Goal: Obtain resource: Download file/media

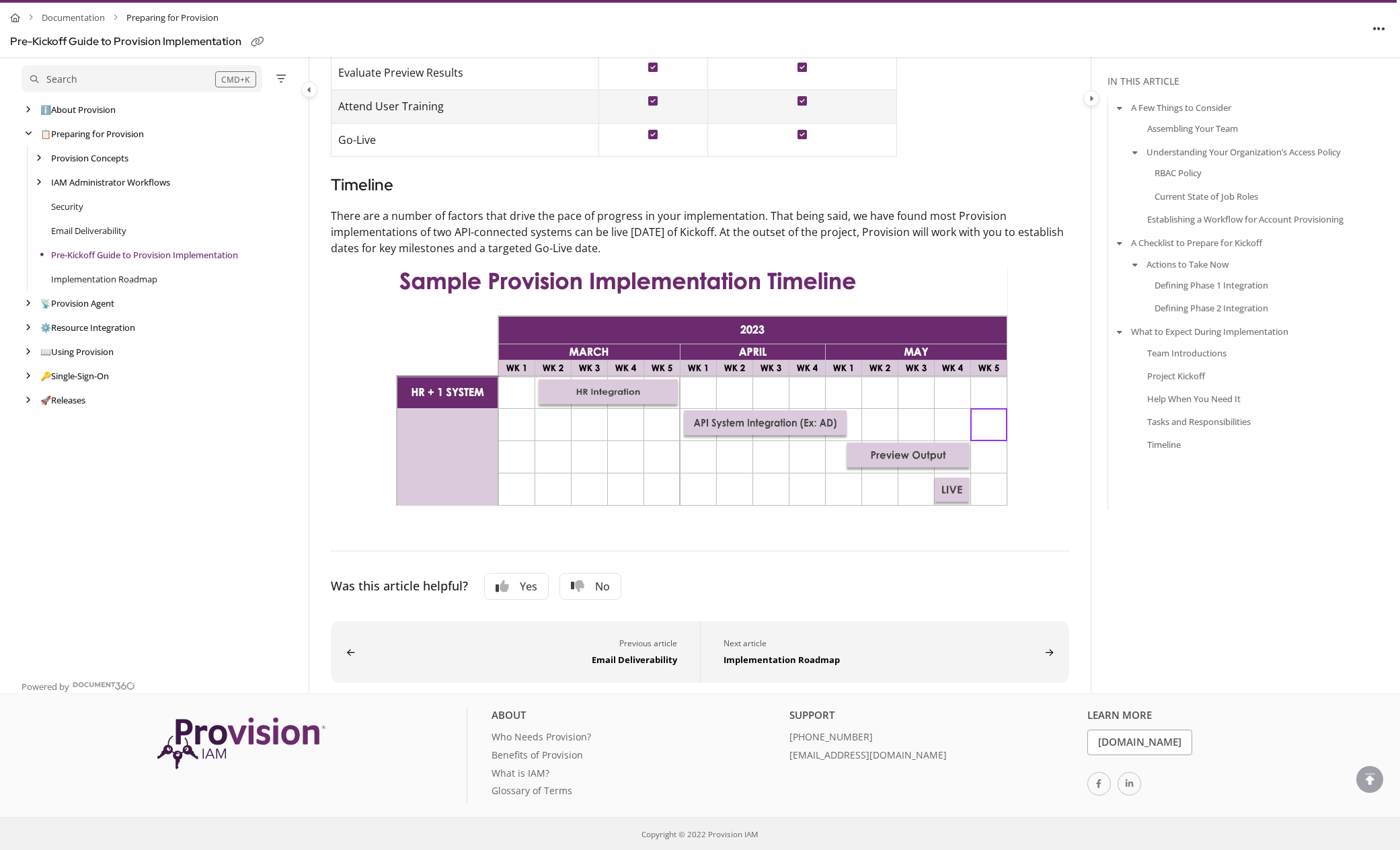
scroll to position [3303, 0]
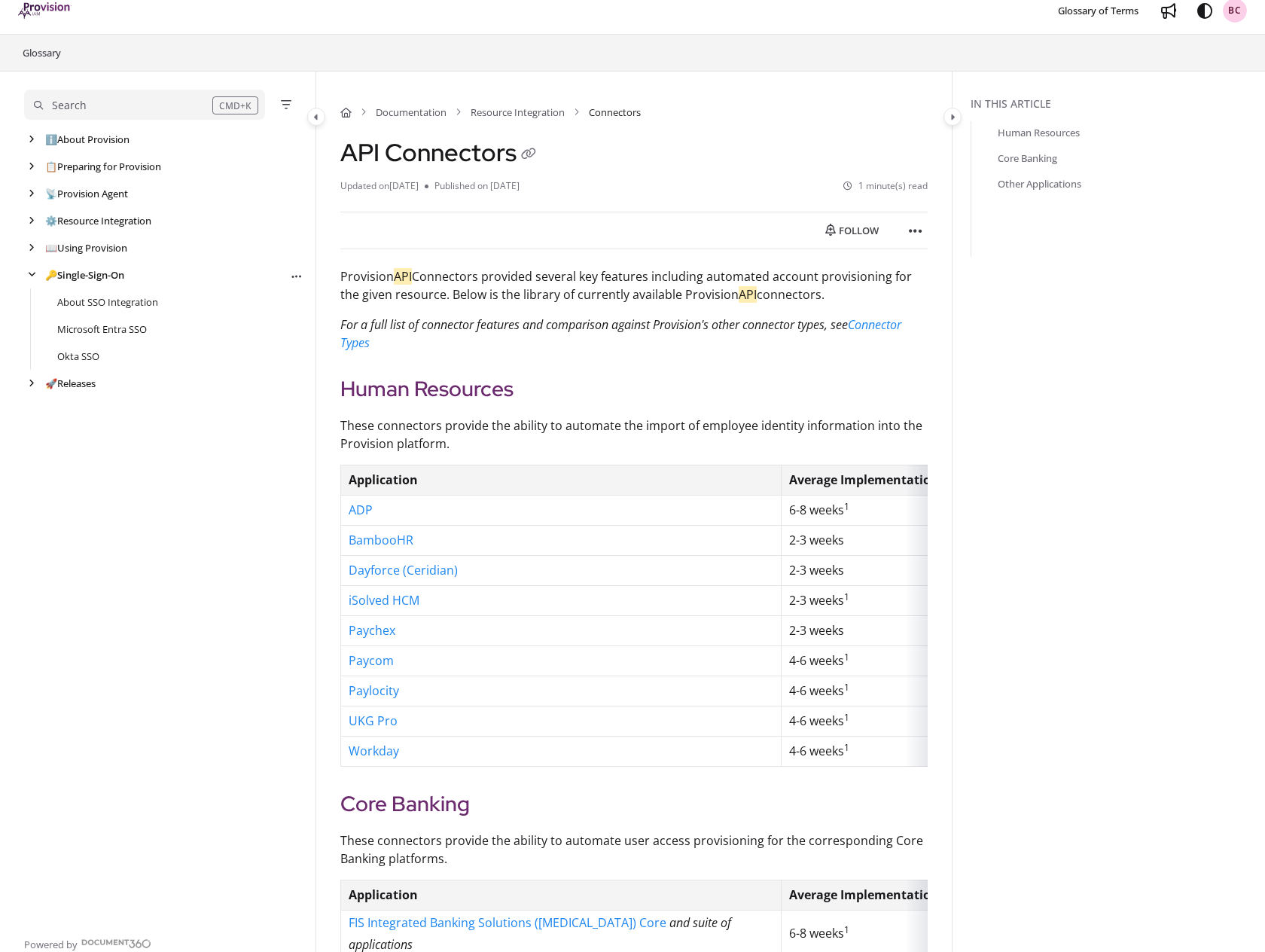
scroll to position [13, 0]
click at [912, 230] on icon "Article more options" at bounding box center [916, 232] width 14 height 15
click at [950, 298] on button "Print" at bounding box center [998, 299] width 177 height 31
click at [116, 324] on link "Microsoft Entra SSO" at bounding box center [102, 329] width 91 height 15
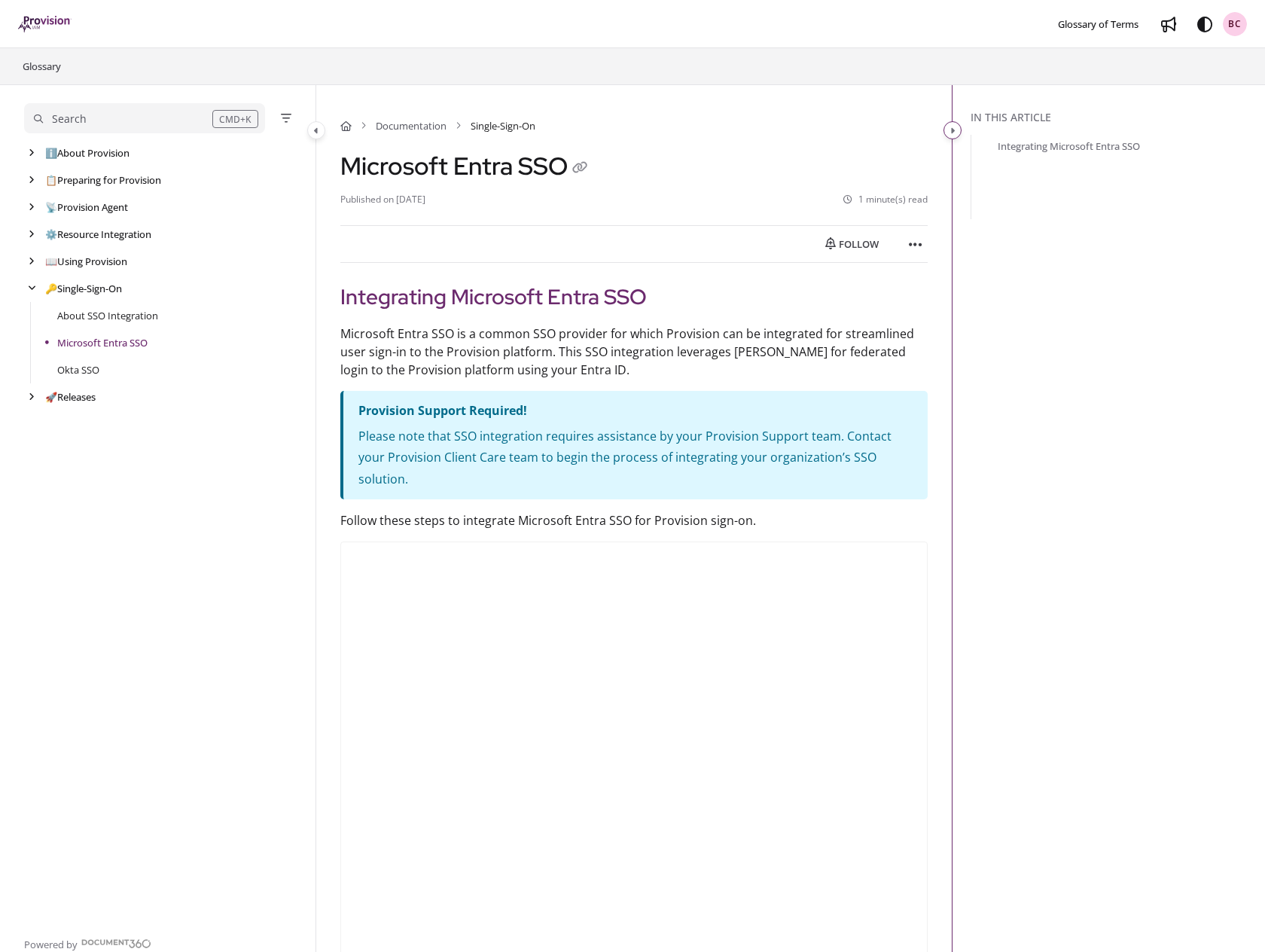
click at [948, 128] on button "Category toggle" at bounding box center [953, 130] width 18 height 18
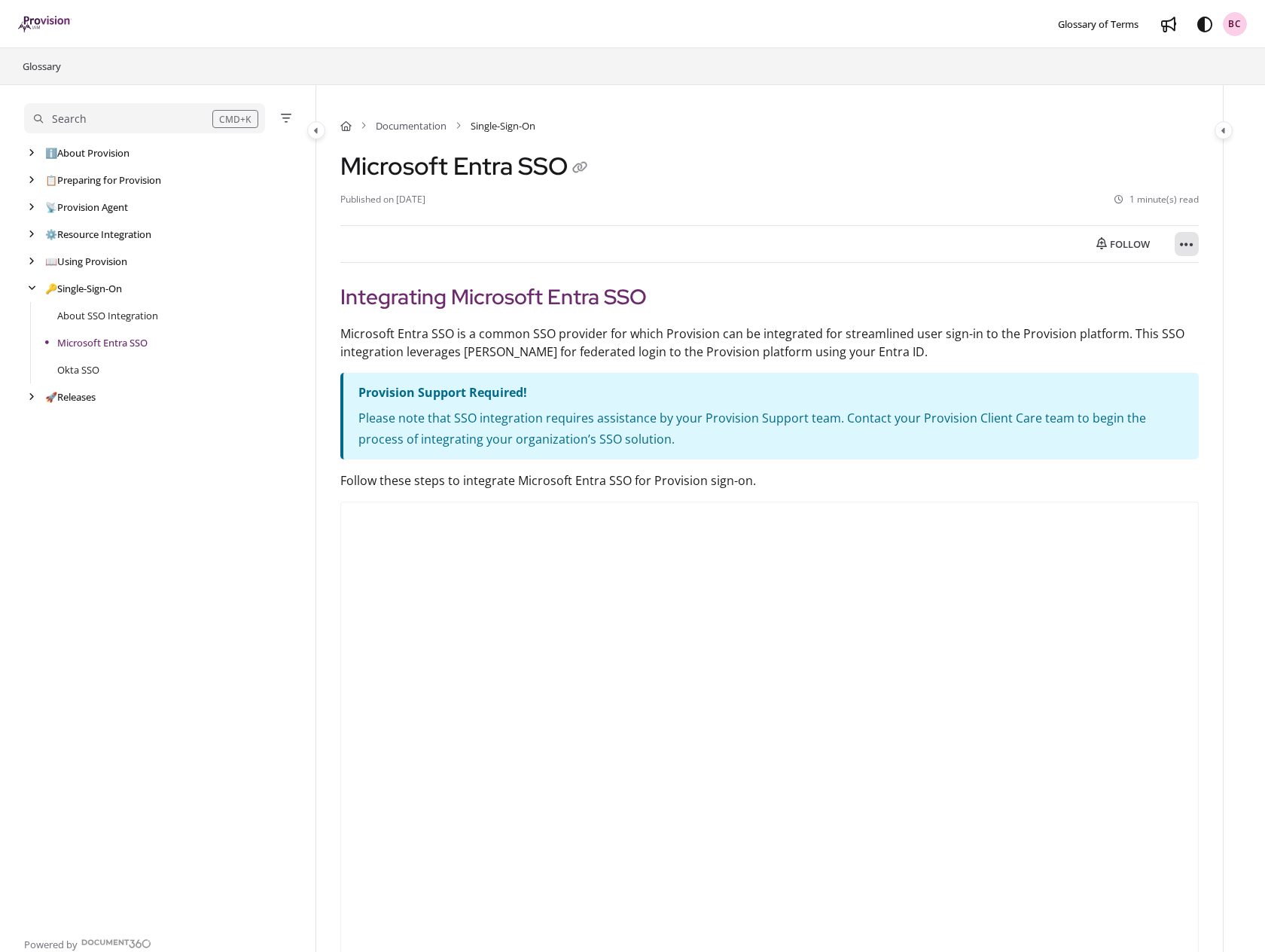
click at [1190, 245] on icon "Article more options" at bounding box center [1186, 245] width 14 height 15
click at [1092, 276] on button "Export PDF" at bounding box center [1105, 282] width 177 height 31
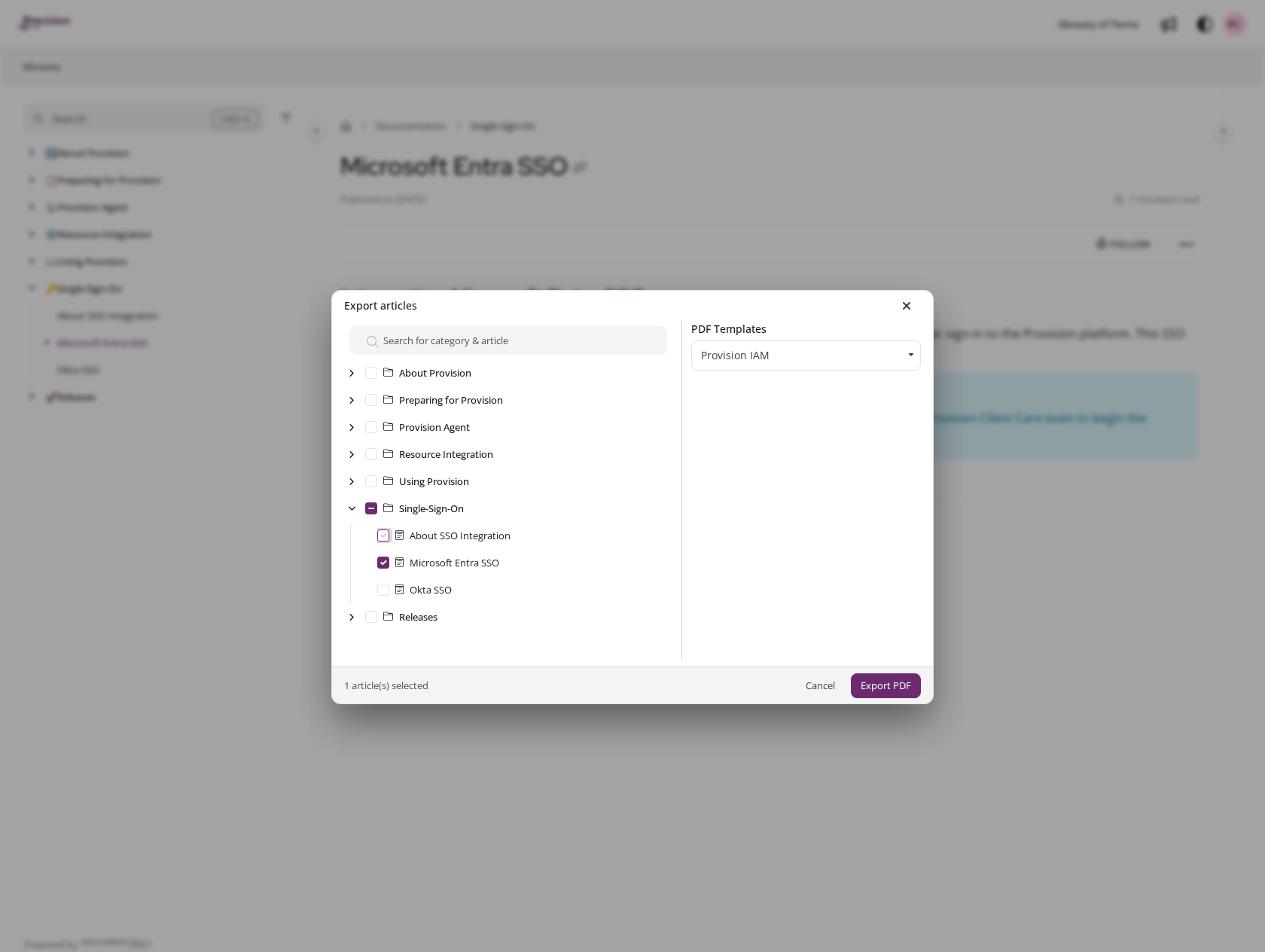
click at [381, 535] on Integration "About SSO Integration" at bounding box center [383, 535] width 12 height 12
checkbox Integration "true"
click at [383, 590] on SSO "Okta SSO" at bounding box center [383, 589] width 12 height 12
checkbox SSO "true"
checkbox input "true"
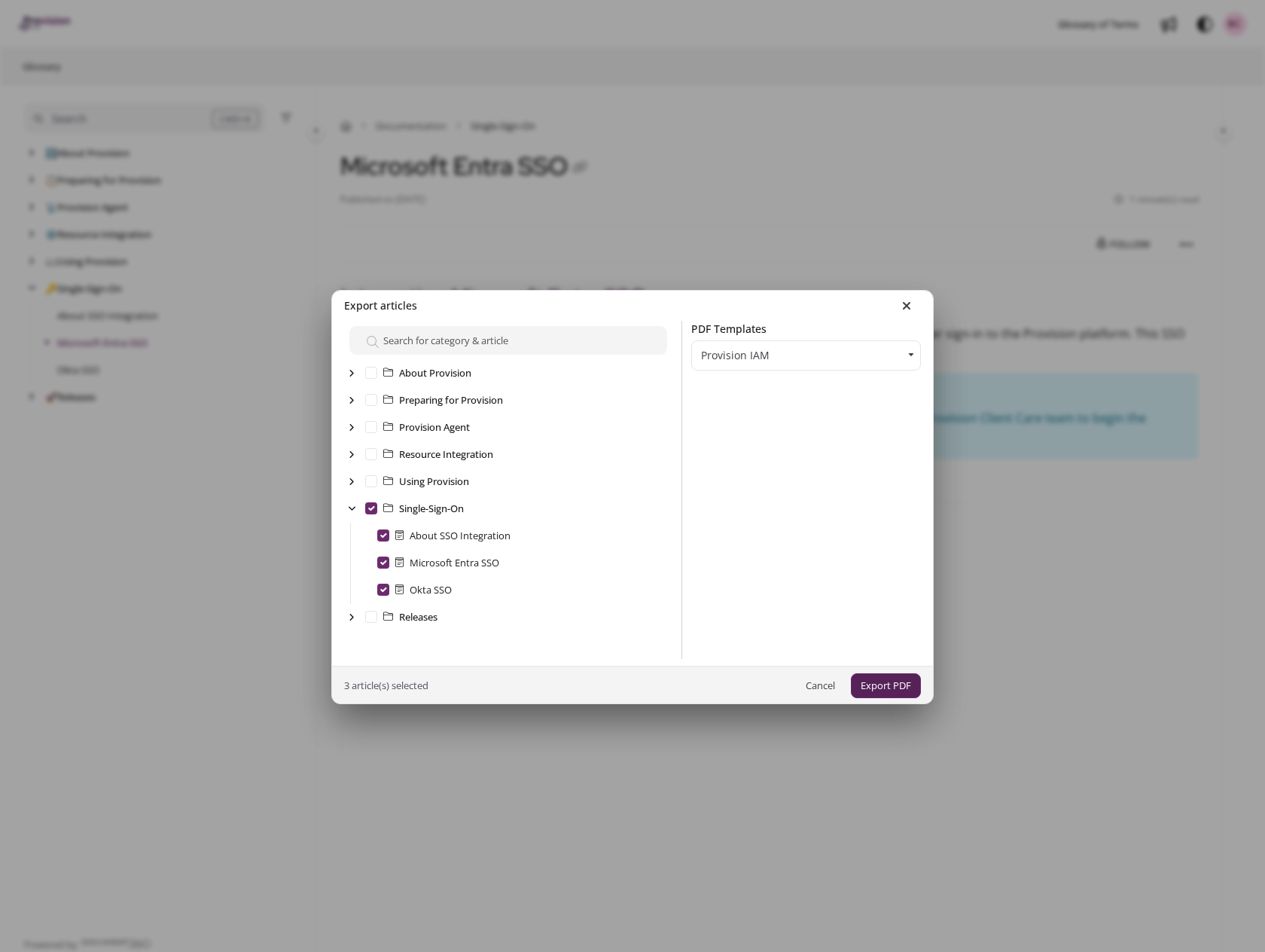
click at [877, 685] on button "Export PDF" at bounding box center [885, 686] width 70 height 25
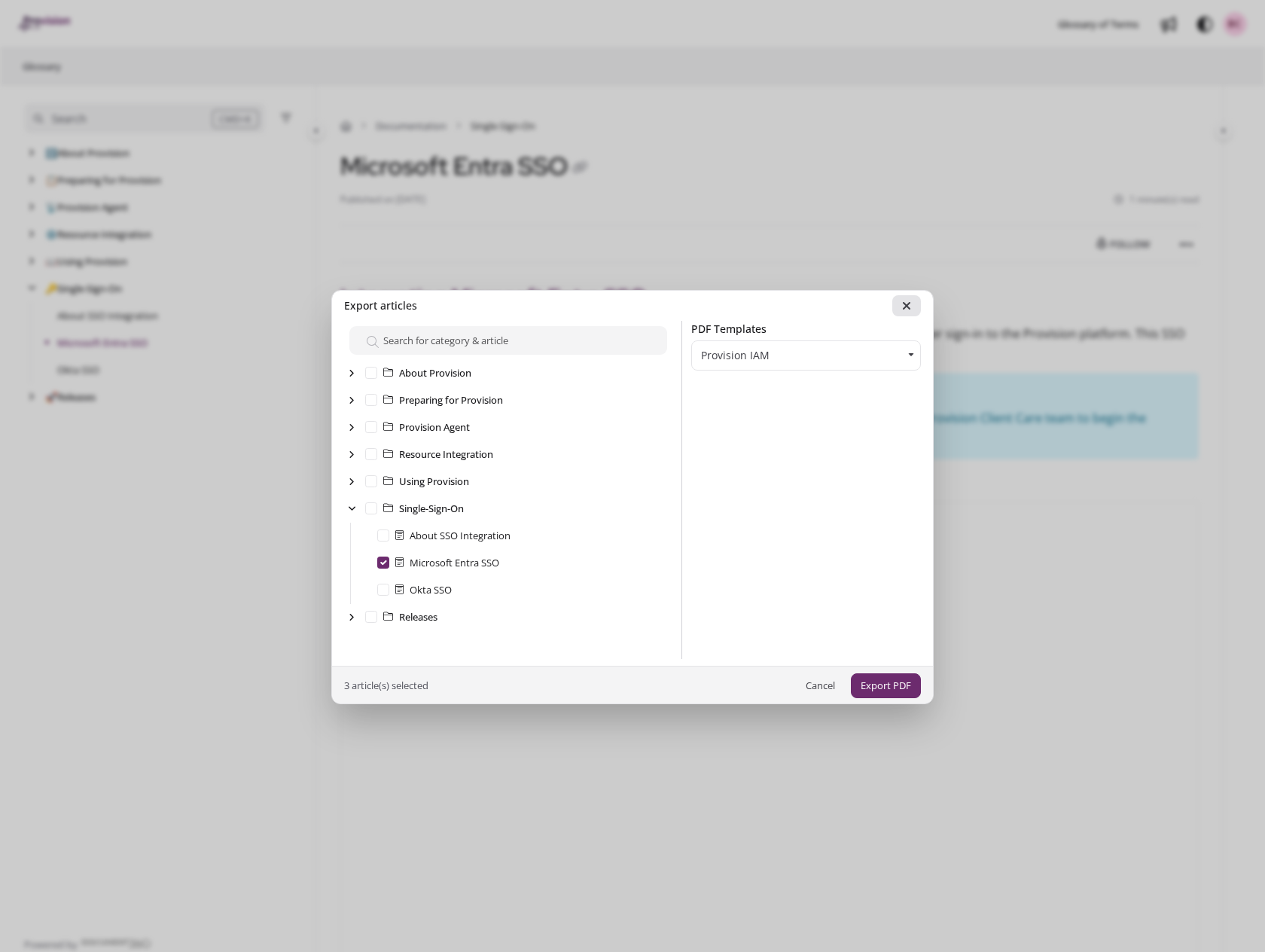
click at [904, 303] on icon at bounding box center [906, 305] width 9 height 12
click at [912, 304] on button at bounding box center [907, 306] width 29 height 21
click at [821, 681] on button "Cancel" at bounding box center [820, 686] width 49 height 25
click at [1028, 577] on ngb-modal-window "Export articles About Provision Preparing for Provision Provision Agent Resourc…" at bounding box center [632, 476] width 1265 height 952
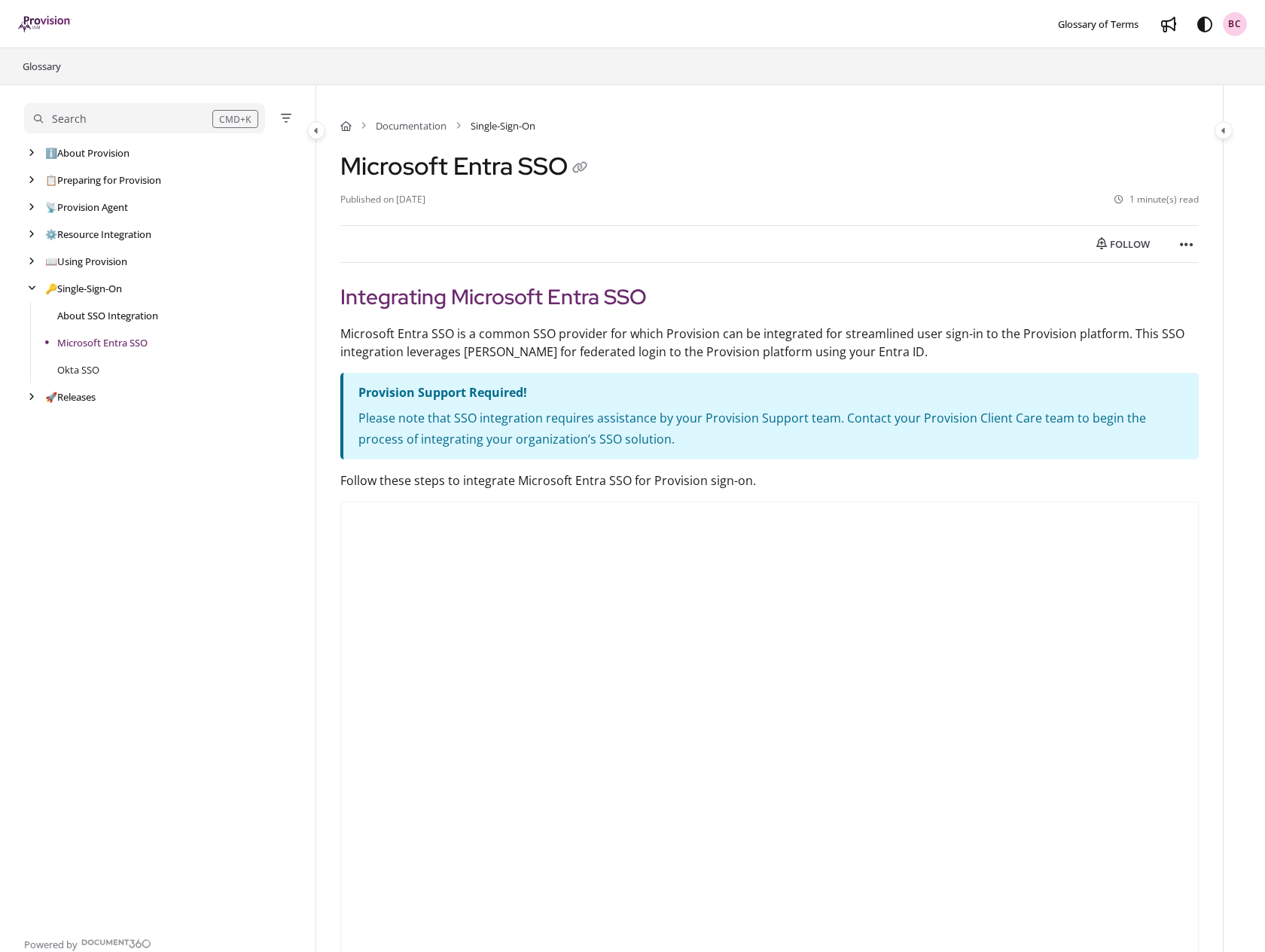
click at [94, 311] on link "About SSO Integration" at bounding box center [108, 315] width 101 height 15
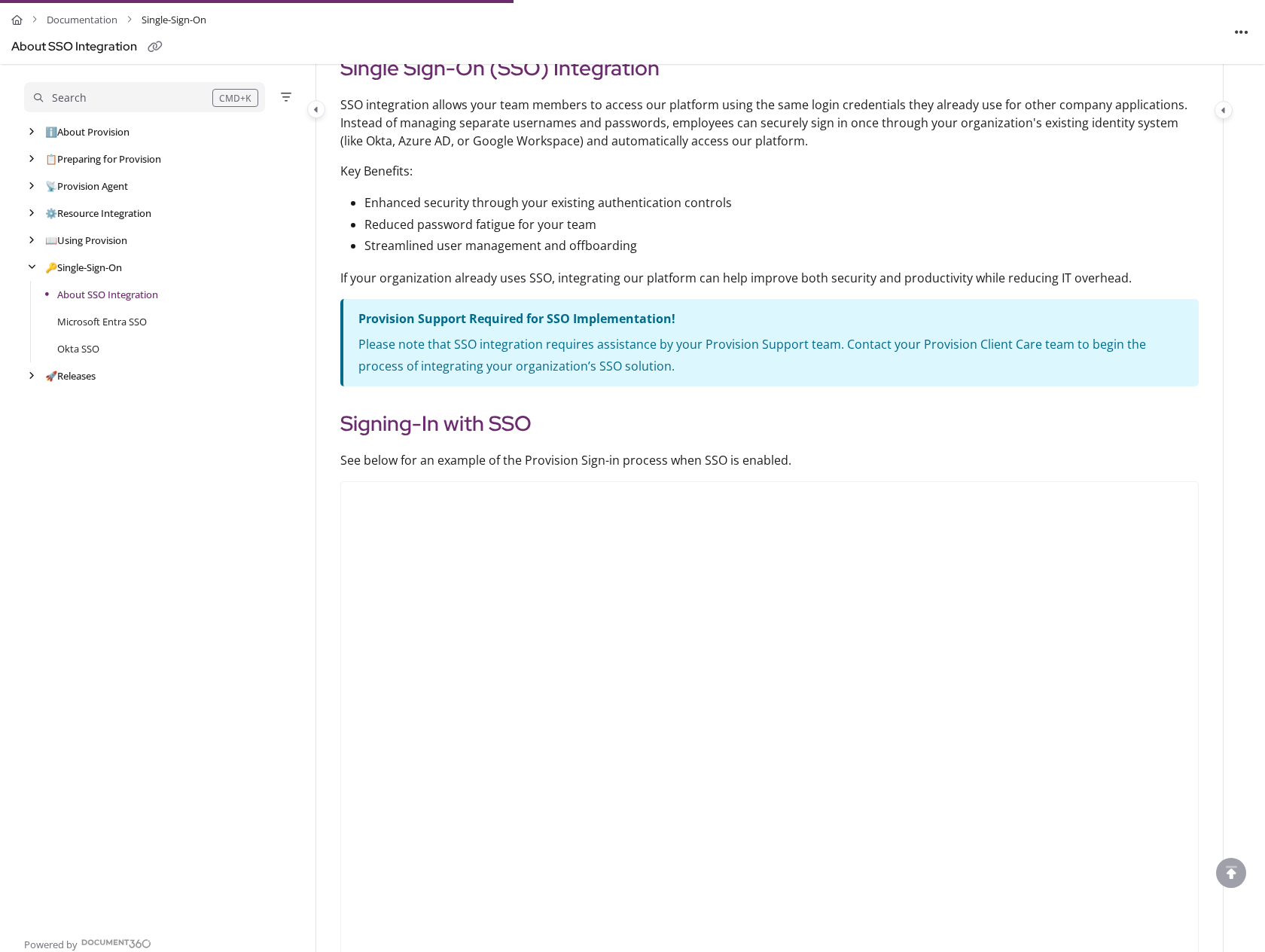
scroll to position [220, 0]
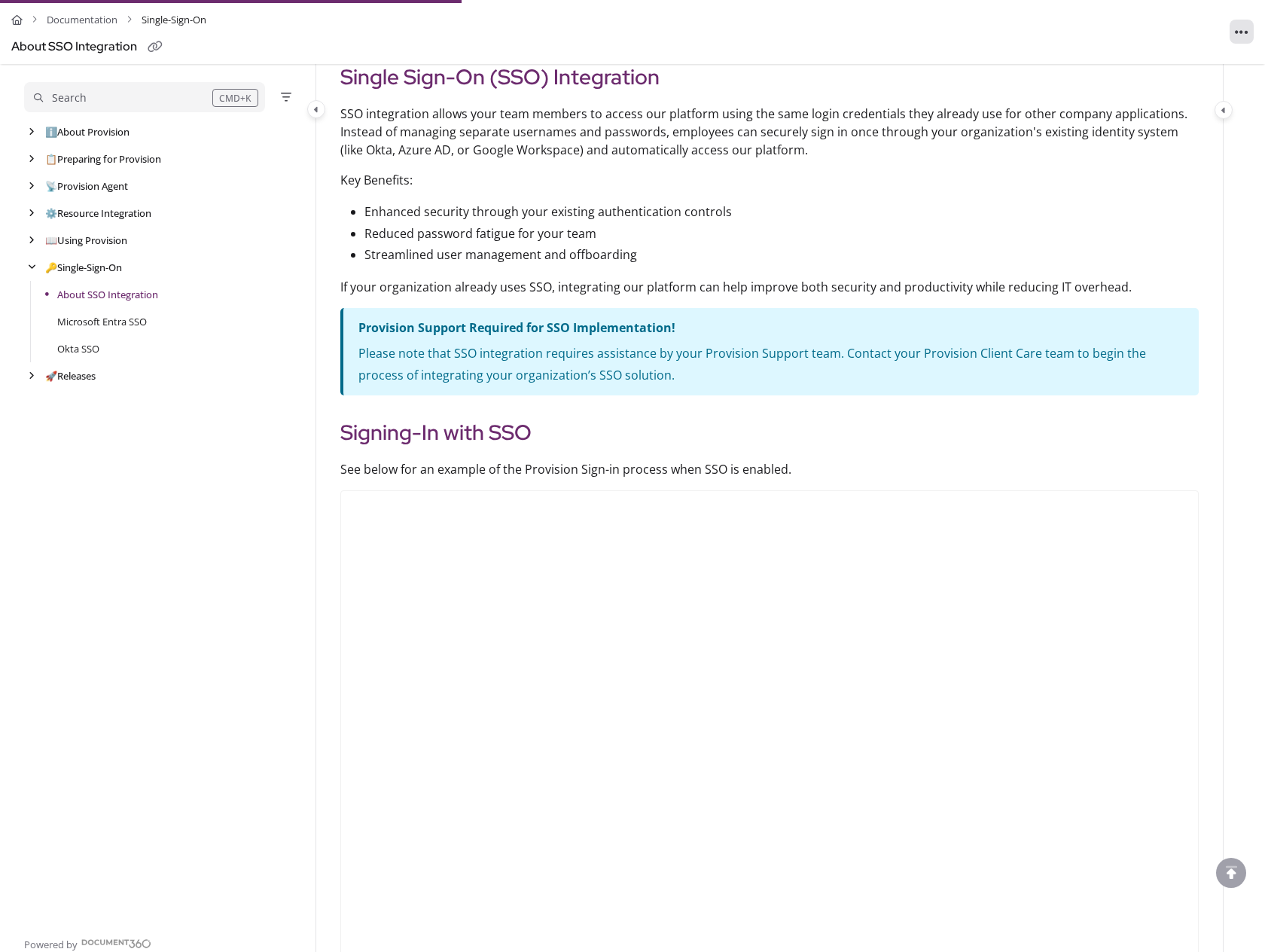
click at [1240, 29] on icon "Article more options" at bounding box center [1242, 32] width 14 height 15
click at [1145, 71] on button "Export PDF" at bounding box center [1160, 70] width 177 height 31
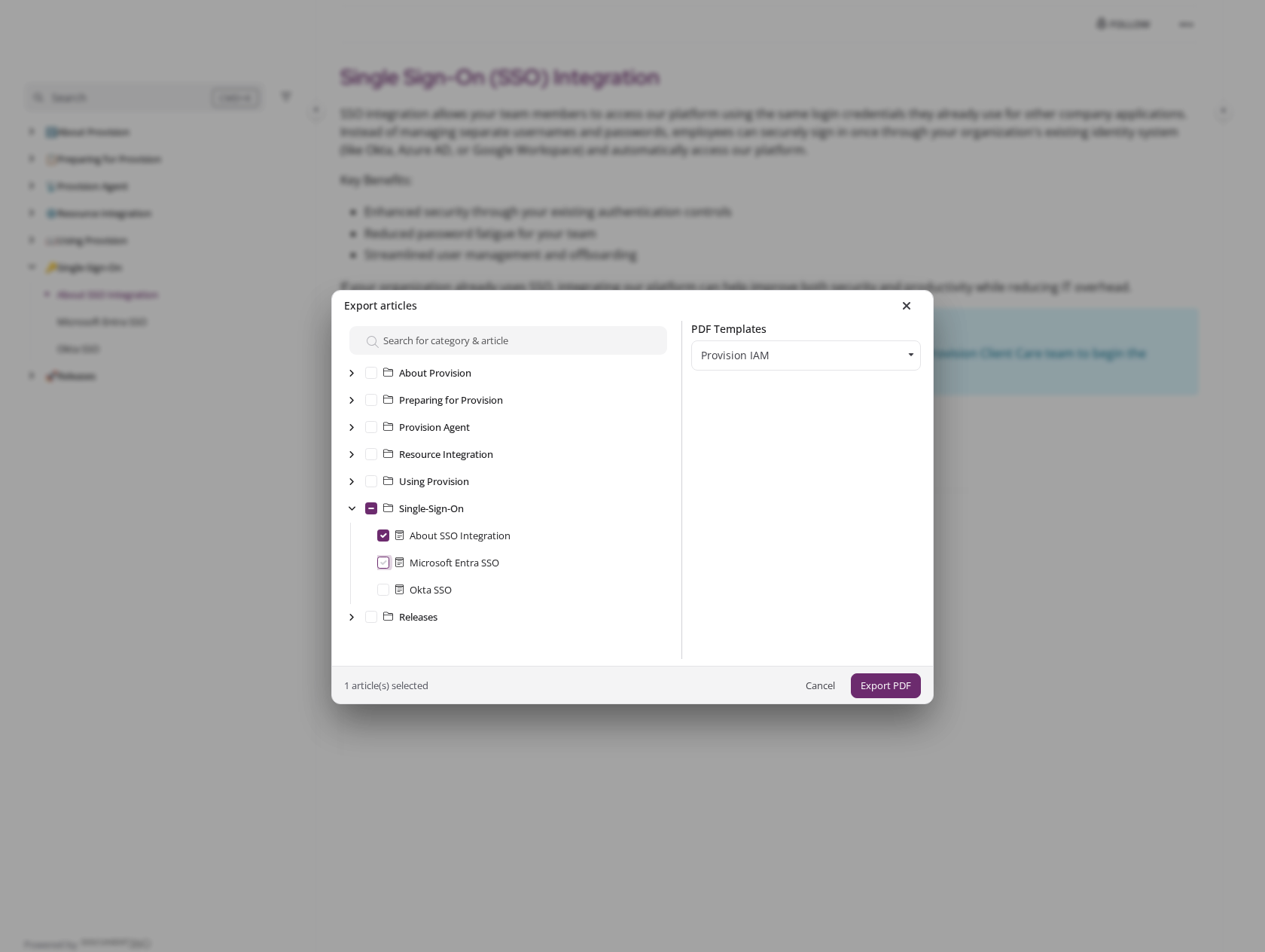
click at [382, 559] on SSO "Microsoft Entra SSO" at bounding box center [383, 562] width 12 height 12
checkbox SSO "true"
click at [385, 592] on SSO "Okta SSO" at bounding box center [383, 589] width 12 height 12
checkbox SSO "true"
checkbox input "true"
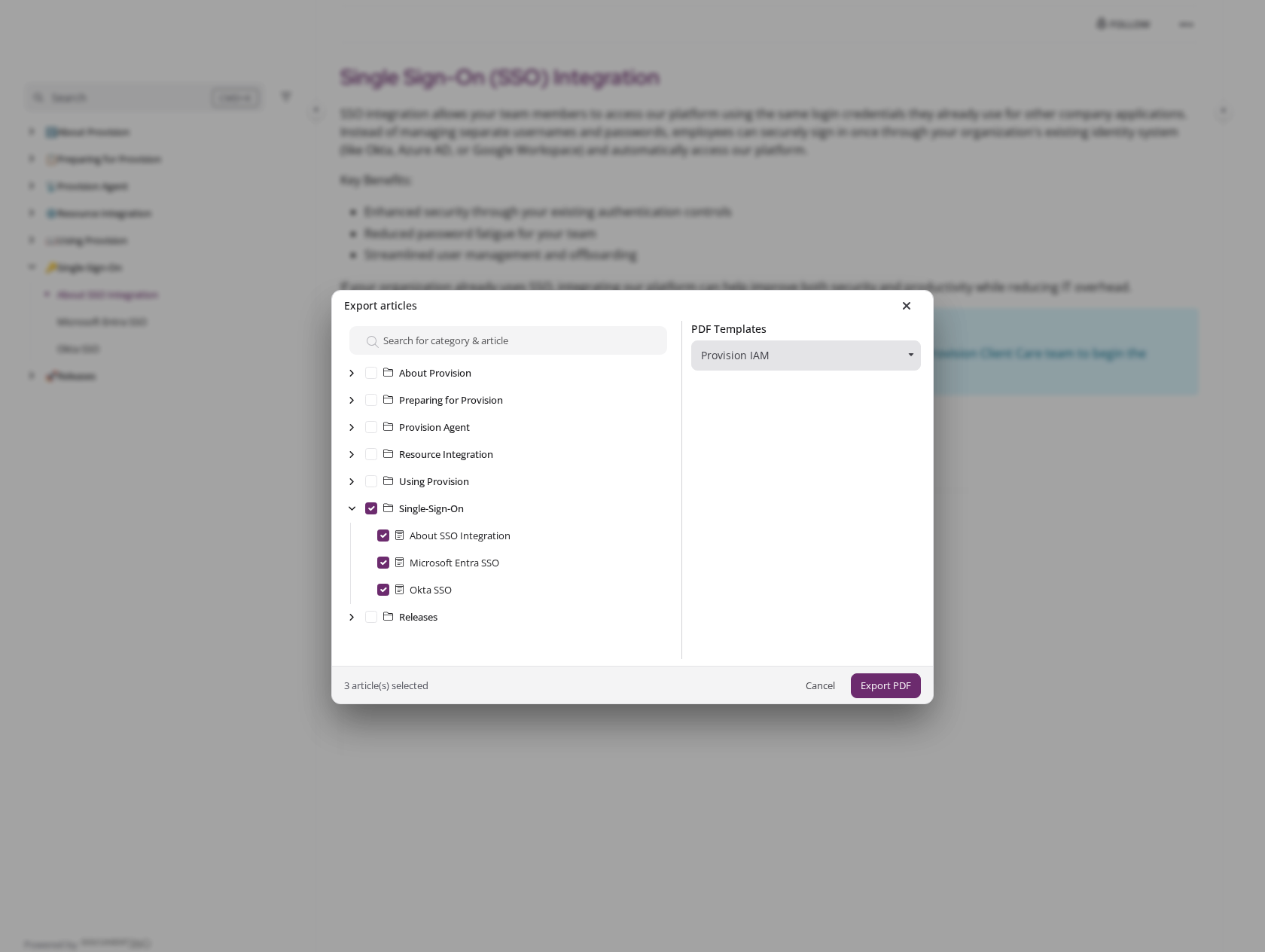
click at [895, 354] on button "Provision IAM" at bounding box center [806, 356] width 230 height 31
click at [879, 686] on button "Export PDF" at bounding box center [885, 686] width 70 height 25
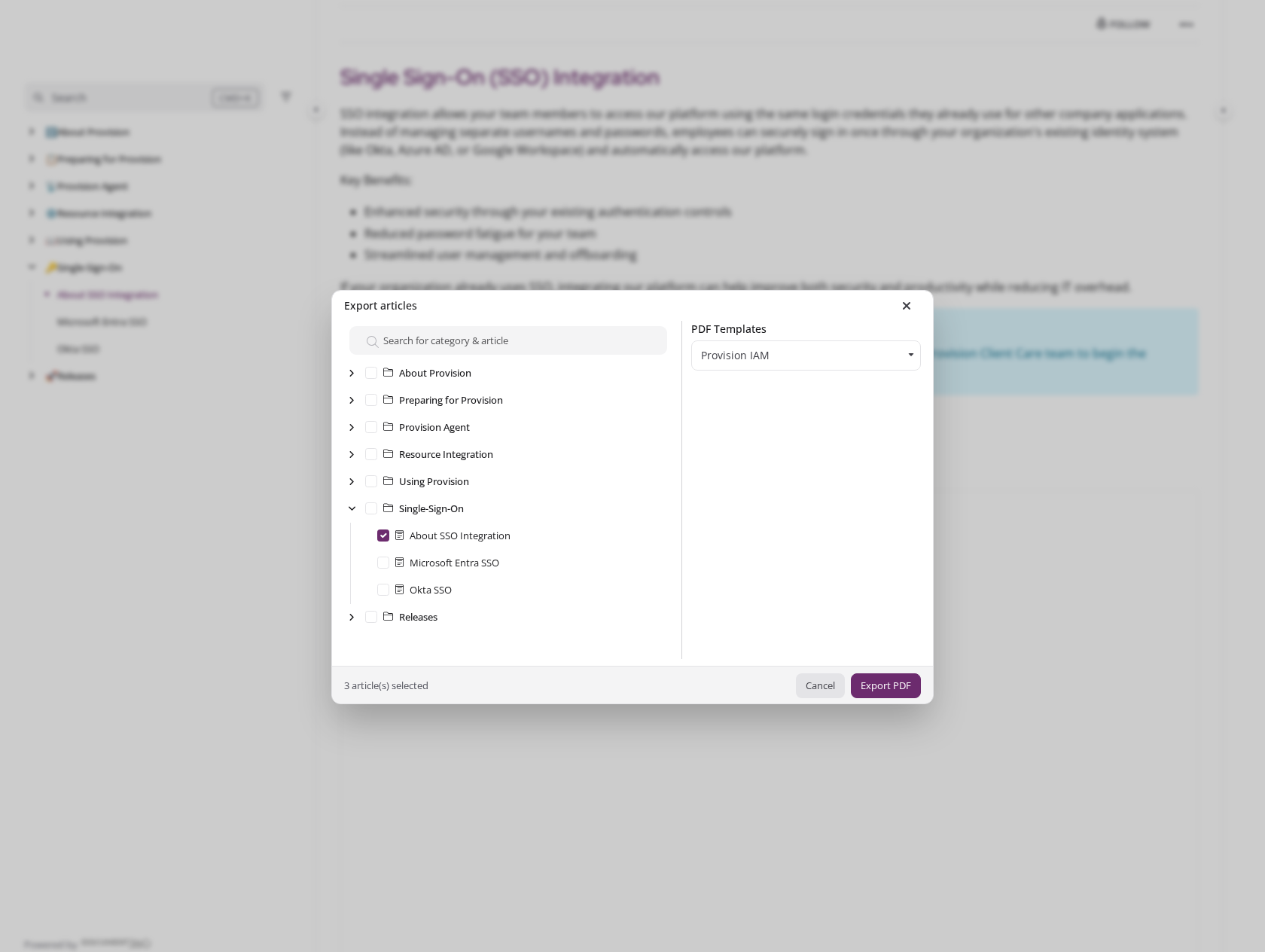
click at [815, 685] on button "Cancel" at bounding box center [820, 686] width 49 height 25
click at [824, 680] on button "Cancel" at bounding box center [820, 686] width 49 height 25
click at [909, 307] on icon at bounding box center [906, 305] width 9 height 12
click at [827, 686] on button "Cancel" at bounding box center [820, 686] width 49 height 25
click at [832, 684] on button "Cancel" at bounding box center [820, 686] width 49 height 25
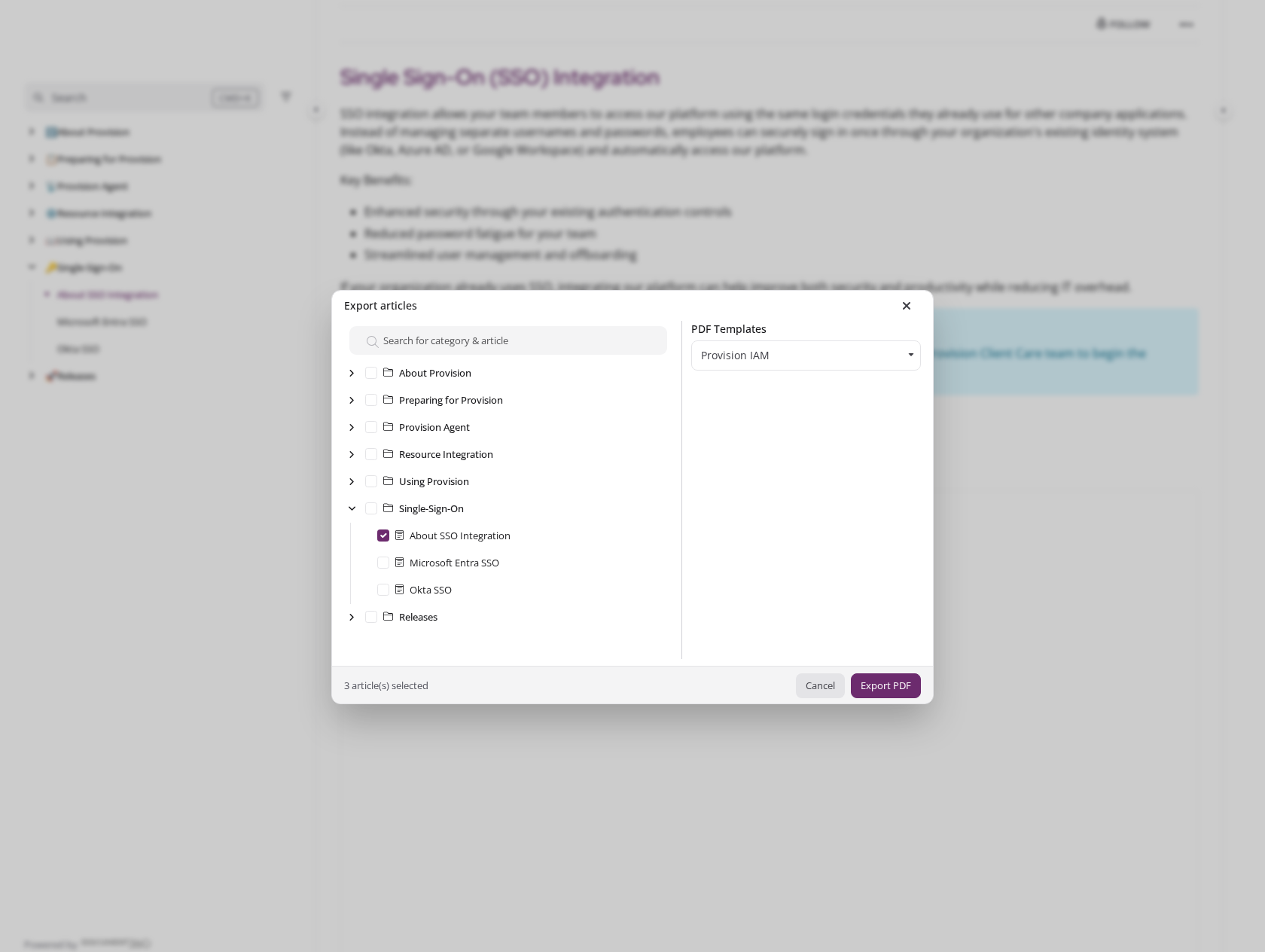
click at [824, 683] on button "Cancel" at bounding box center [820, 686] width 49 height 25
click at [908, 305] on icon at bounding box center [906, 305] width 9 height 12
